Goal: Navigation & Orientation: Find specific page/section

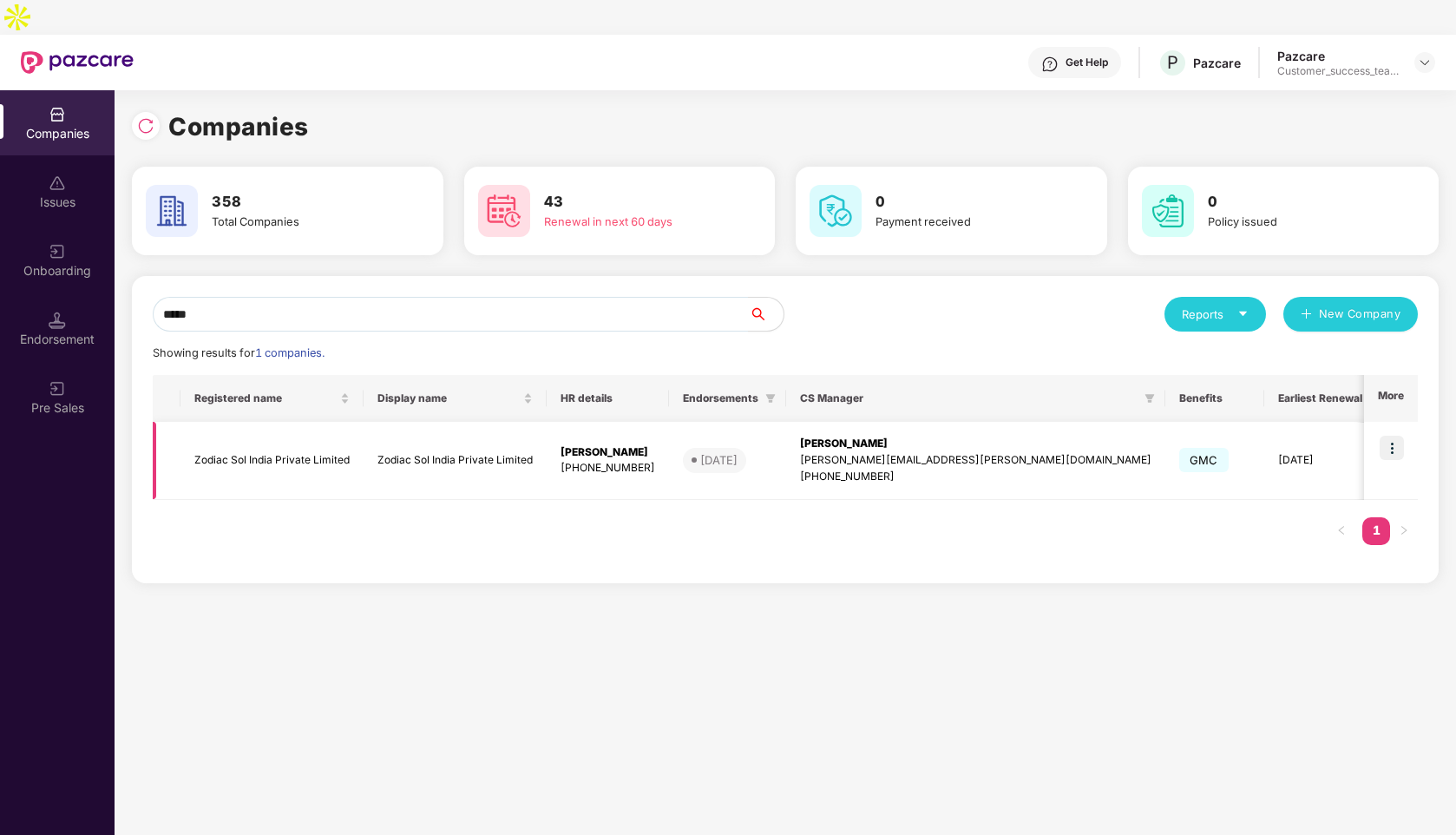
click at [1396, 436] on img at bounding box center [1391, 448] width 24 height 24
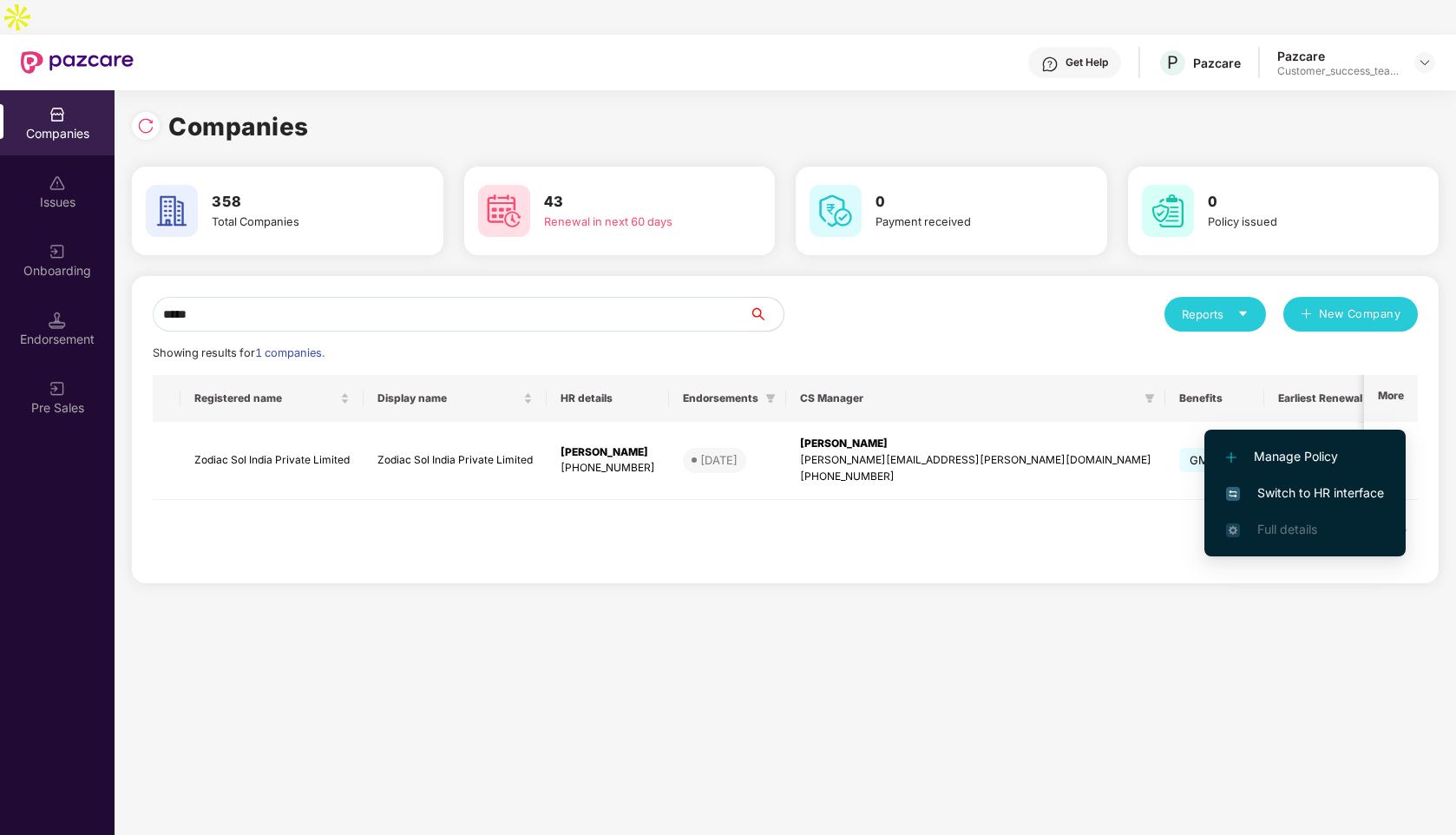
click at [1310, 497] on span "Switch to HR interface" at bounding box center [1305, 494] width 158 height 19
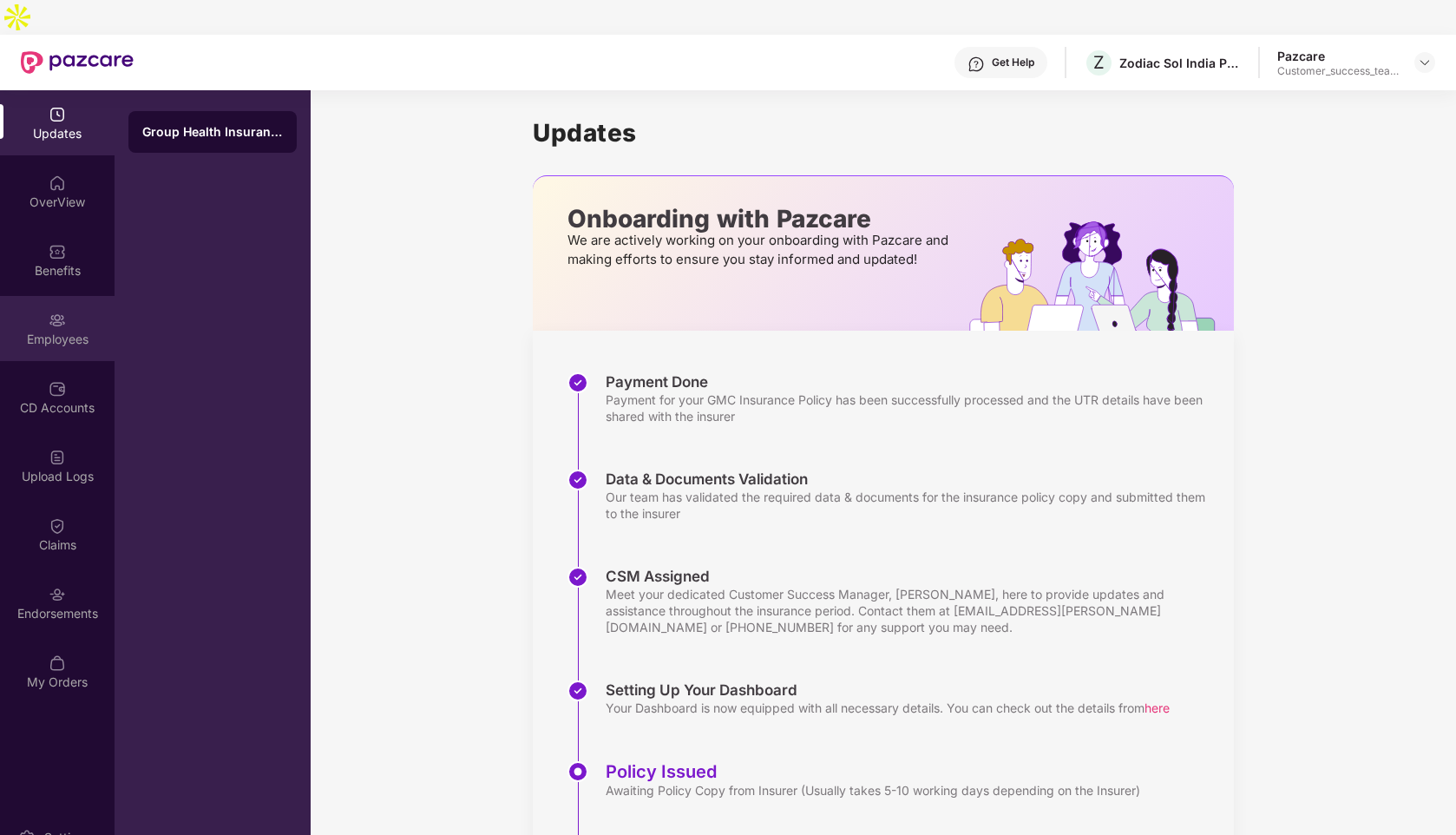
click at [55, 331] on div "Employees" at bounding box center [57, 340] width 115 height 18
